Goal: Information Seeking & Learning: Learn about a topic

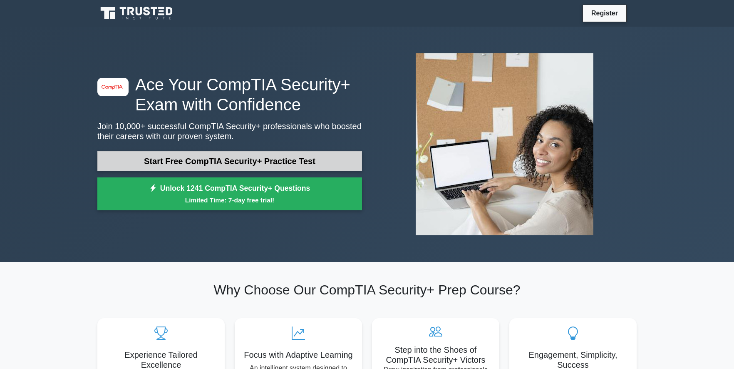
click at [259, 164] on link "Start Free CompTIA Security+ Practice Test" at bounding box center [229, 161] width 265 height 20
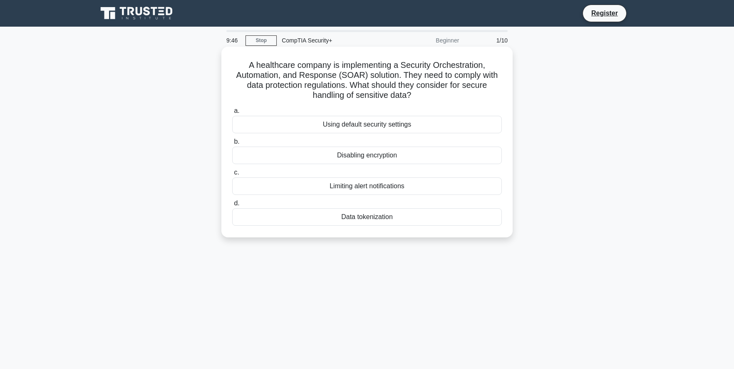
click at [306, 220] on div "Data tokenization" at bounding box center [367, 216] width 270 height 17
click at [232, 206] on input "d. Data tokenization" at bounding box center [232, 203] width 0 height 5
click at [345, 156] on div "Unrestricted access" at bounding box center [367, 154] width 270 height 17
click at [232, 144] on input "b. Unrestricted access" at bounding box center [232, 141] width 0 height 5
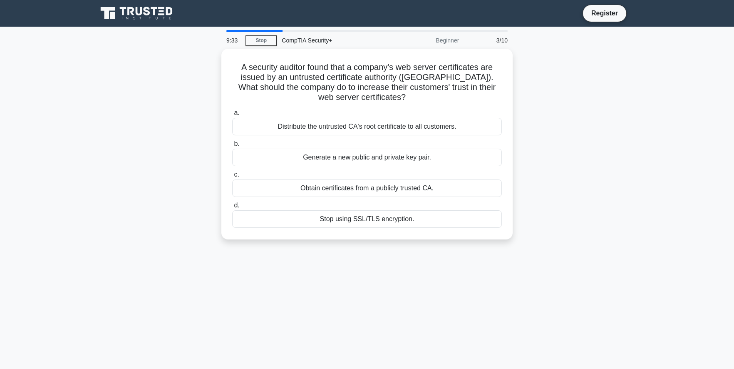
scroll to position [2, 0]
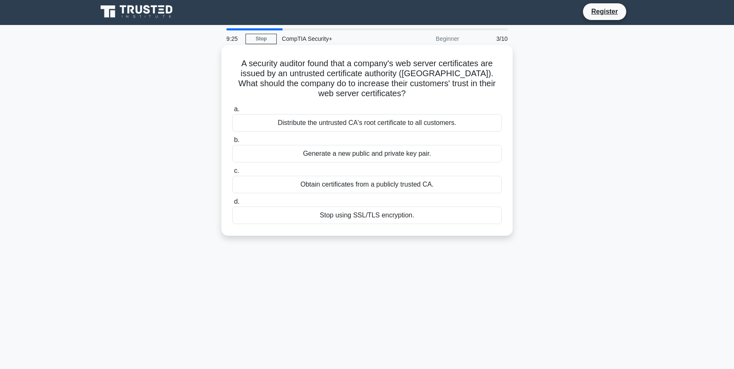
click at [438, 215] on div "Stop using SSL/TLS encryption." at bounding box center [367, 214] width 270 height 17
click at [232, 204] on input "d. Stop using SSL/TLS encryption." at bounding box center [232, 201] width 0 height 5
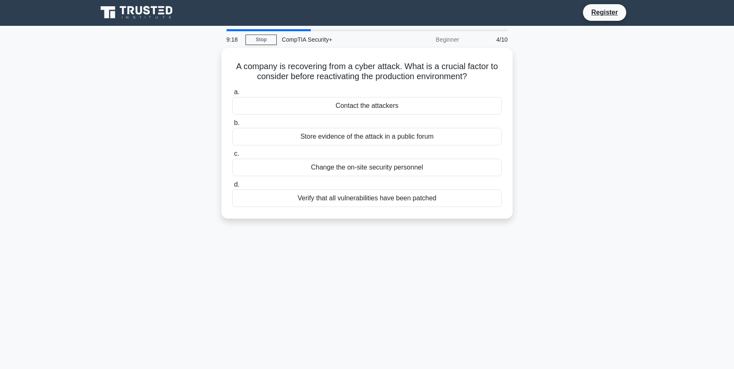
scroll to position [0, 0]
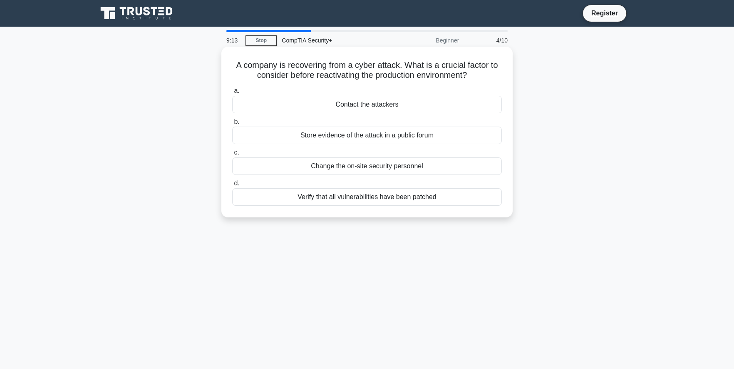
click at [426, 199] on div "Verify that all vulnerabilities have been patched" at bounding box center [367, 196] width 270 height 17
click at [232, 186] on input "d. Verify that all vulnerabilities have been patched" at bounding box center [232, 183] width 0 height 5
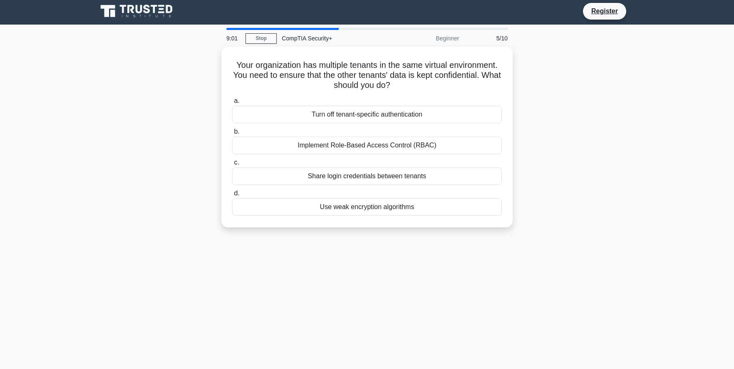
scroll to position [1, 0]
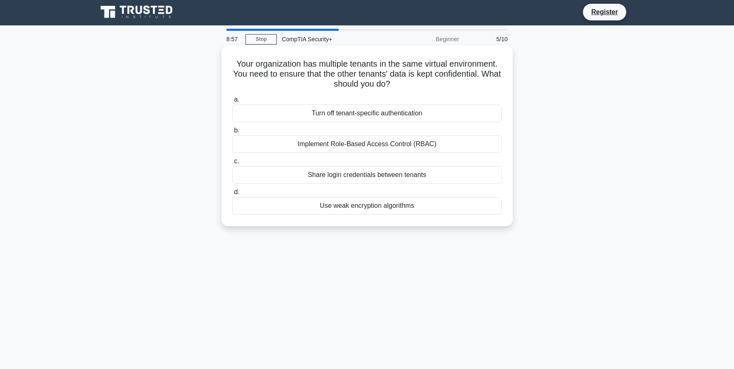
click at [391, 146] on div "Implement Role-Based Access Control (RBAC)" at bounding box center [367, 143] width 270 height 17
click at [232, 133] on input "b. Implement Role-Based Access Control (RBAC)" at bounding box center [232, 130] width 0 height 5
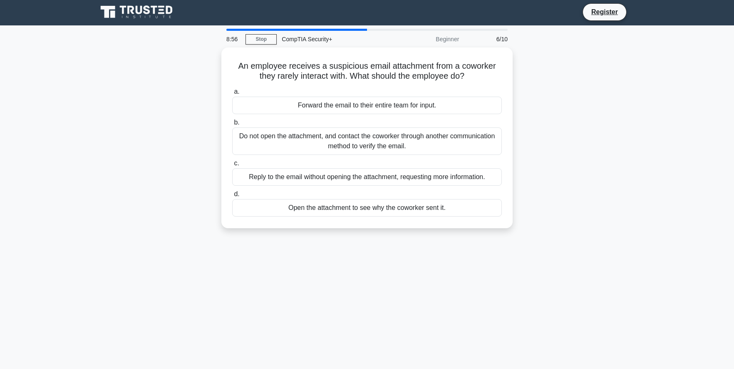
scroll to position [0, 0]
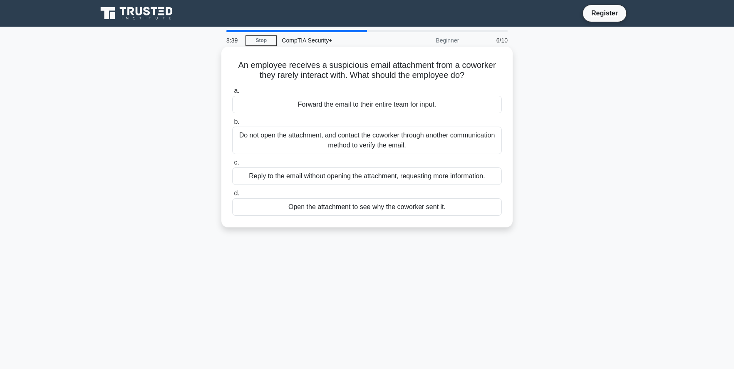
click at [396, 140] on div "Do not open the attachment, and contact the coworker through another communicat…" at bounding box center [367, 139] width 270 height 27
click at [232, 124] on input "b. Do not open the attachment, and contact the coworker through another communi…" at bounding box center [232, 121] width 0 height 5
